Goal: Find specific page/section: Find specific page/section

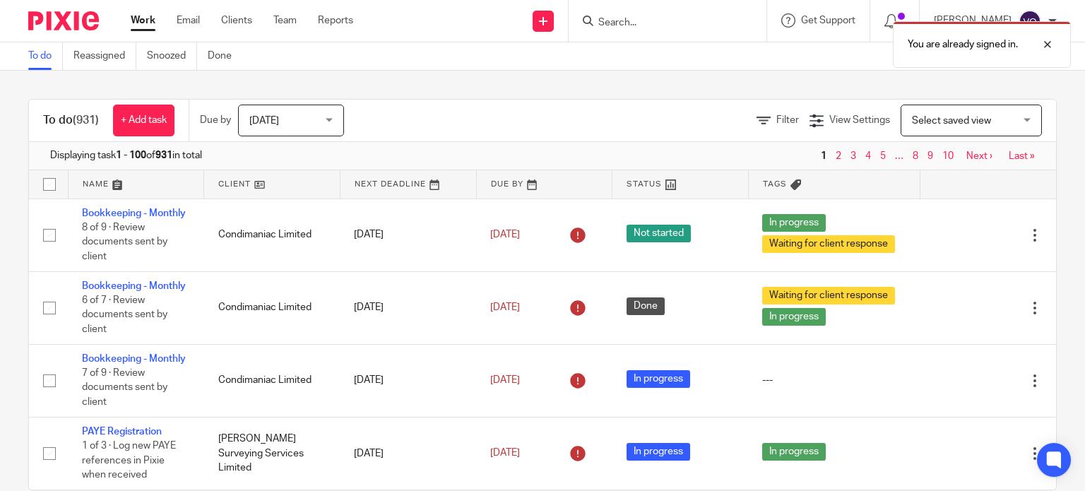
click at [716, 20] on div "You are already signed in." at bounding box center [806, 41] width 528 height 54
click at [654, 20] on div "You are already signed in." at bounding box center [806, 41] width 528 height 54
click at [636, 20] on div "You are already signed in." at bounding box center [806, 41] width 528 height 54
click at [1051, 39] on div at bounding box center [1037, 44] width 38 height 17
click at [646, 22] on input "Search" at bounding box center [660, 23] width 127 height 13
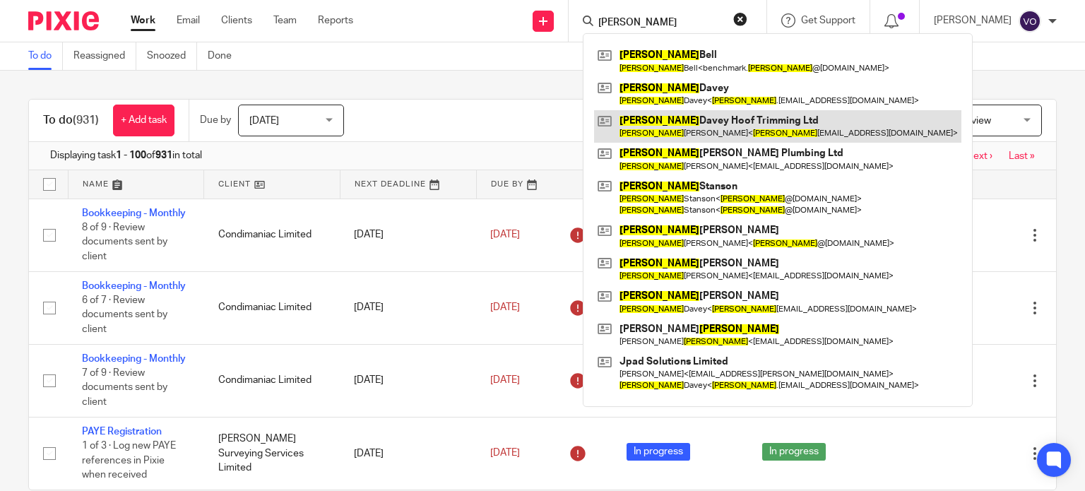
type input "james"
click at [650, 131] on link at bounding box center [777, 126] width 367 height 32
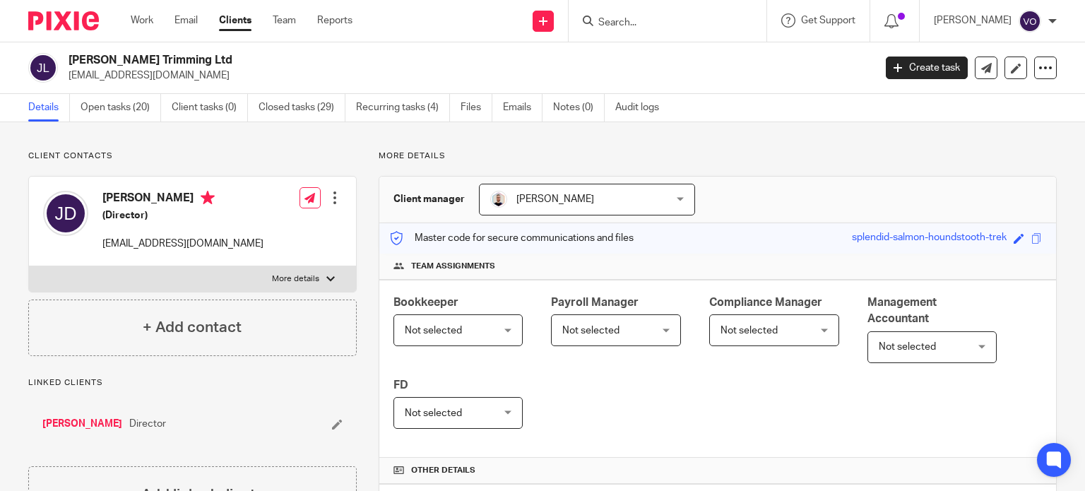
scroll to position [297, 0]
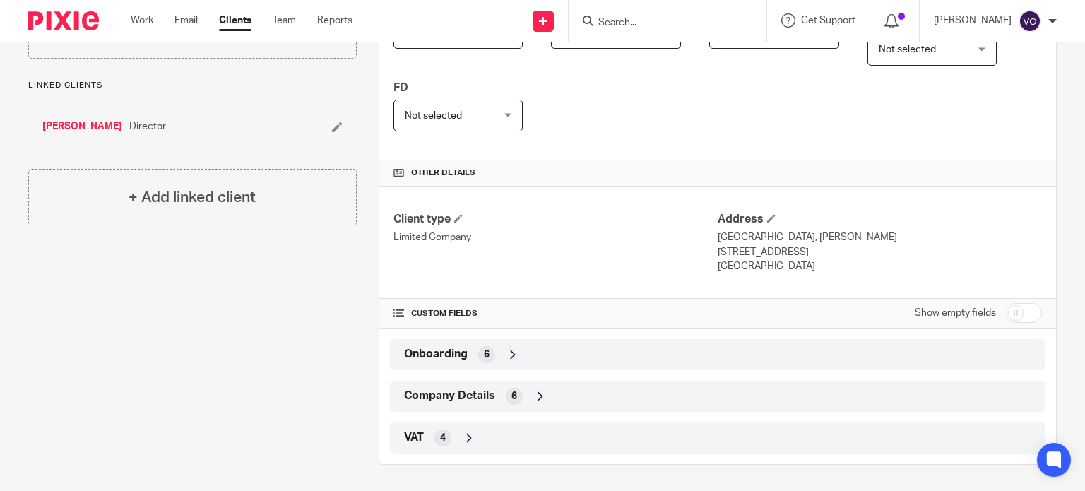
click at [571, 400] on div "Company Details 6" at bounding box center [717, 396] width 634 height 24
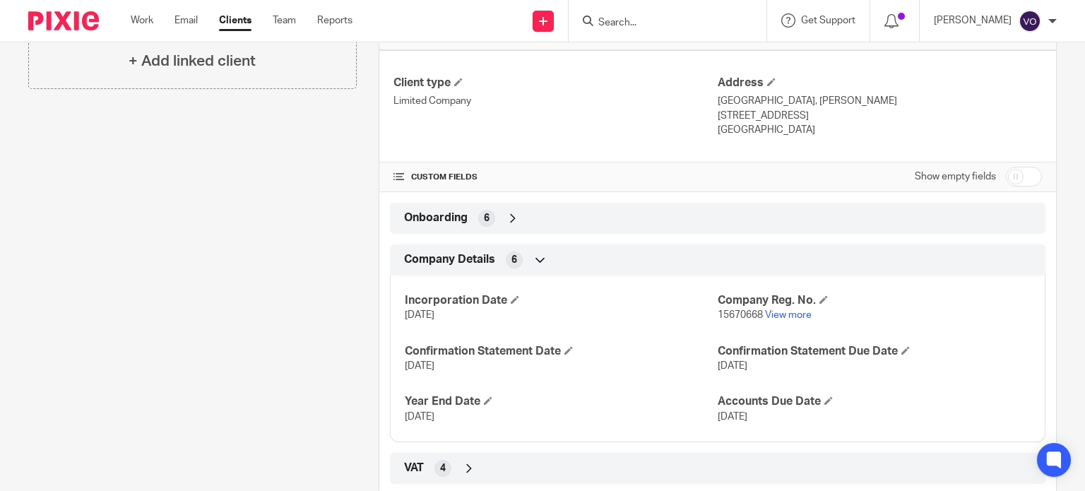
scroll to position [464, 0]
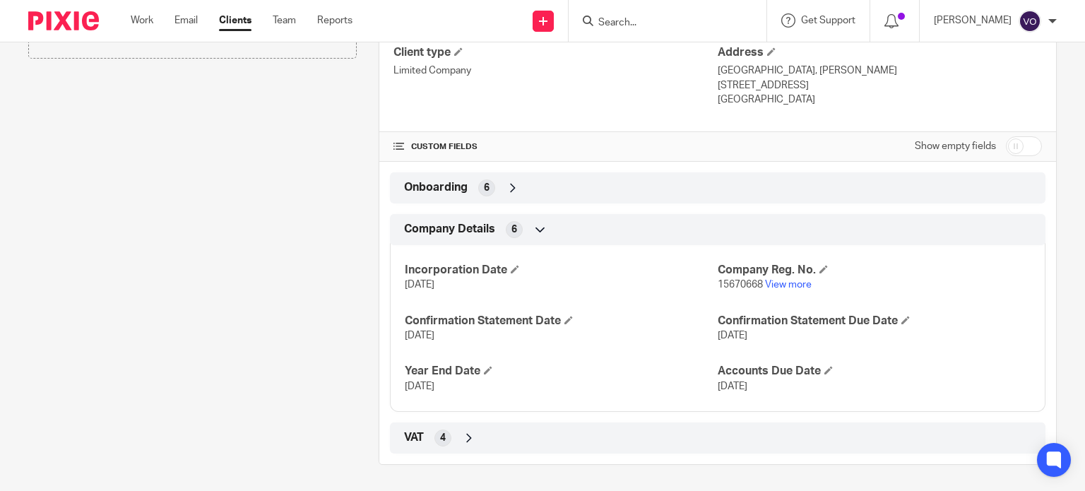
click at [591, 432] on div "VAT 4" at bounding box center [717, 438] width 634 height 24
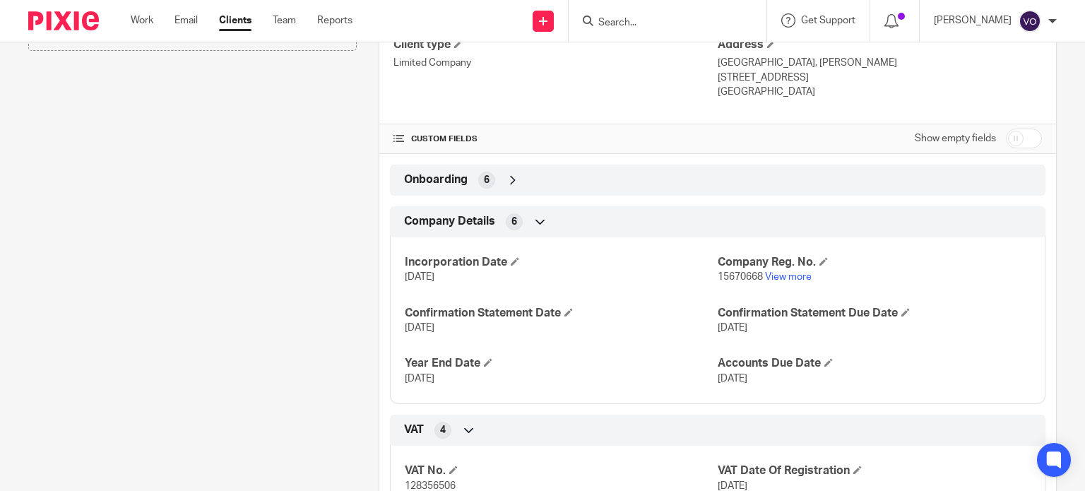
scroll to position [439, 0]
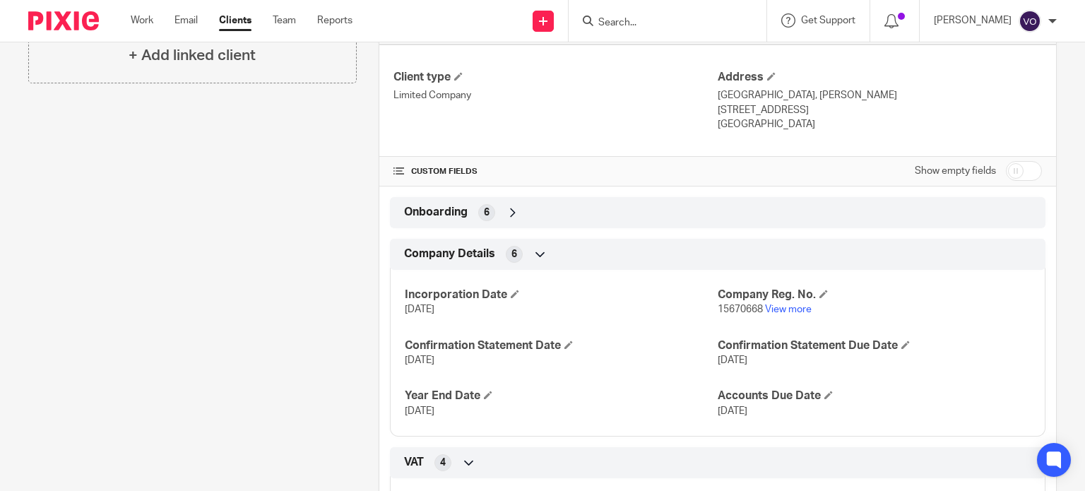
click at [619, 208] on div "Onboarding 6" at bounding box center [717, 213] width 634 height 24
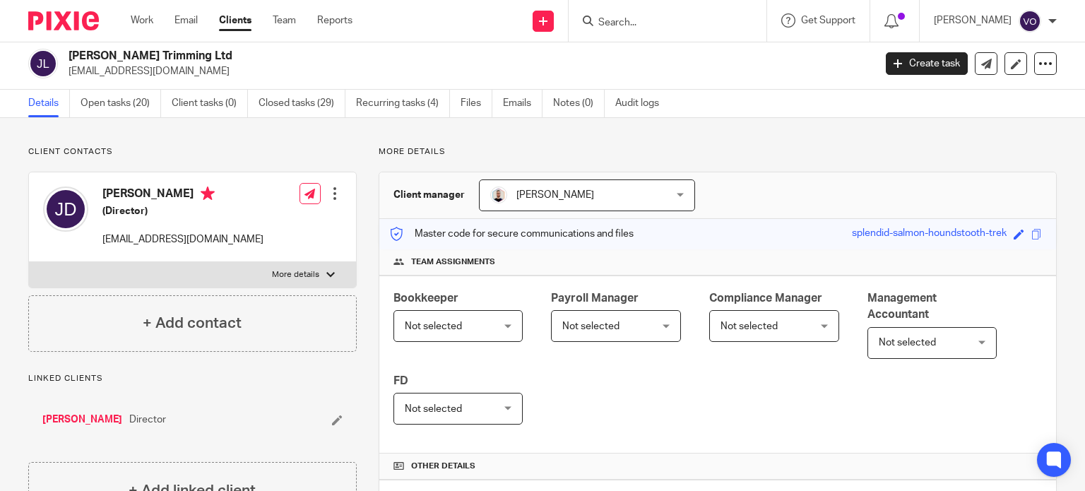
scroll to position [0, 0]
